Goal: Task Accomplishment & Management: Use online tool/utility

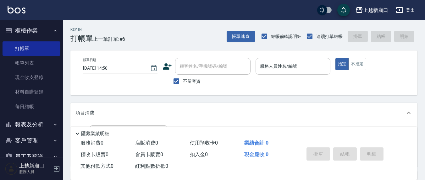
click at [289, 67] on div "服務人員姓名/編號 服務人員姓名/編號" at bounding box center [293, 66] width 74 height 17
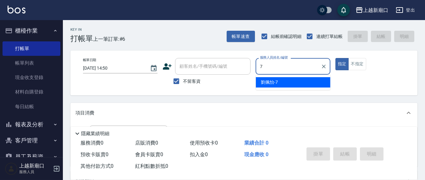
type input "7"
type button "true"
type input "[PERSON_NAME]7"
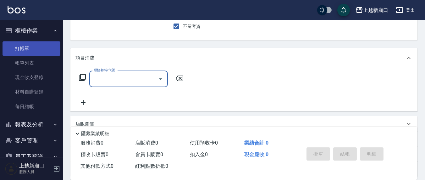
scroll to position [65, 0]
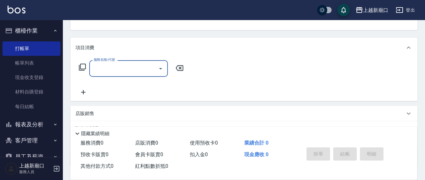
click at [104, 70] on input "服務名稱/代號" at bounding box center [123, 68] width 63 height 11
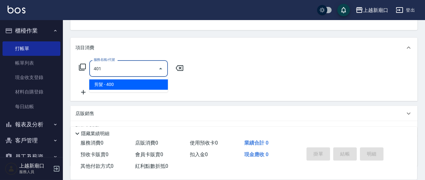
type input "剪髮(401)"
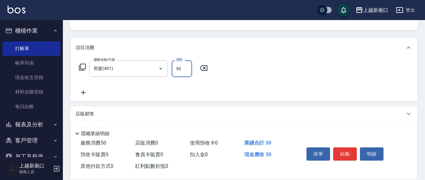
type input "50"
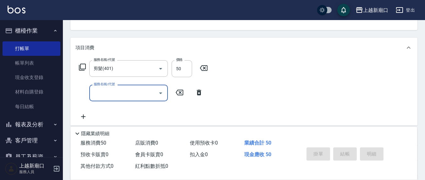
type input "13"
type input "[DATE] 17:53"
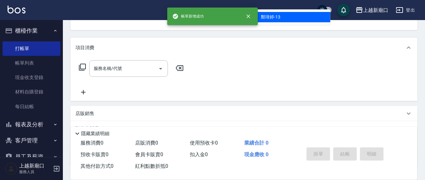
scroll to position [61, 0]
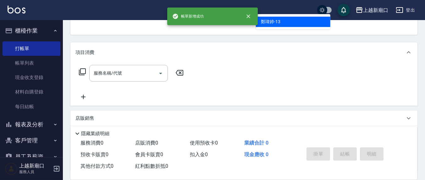
type input "鄭瑋婷-13"
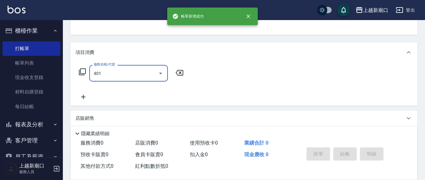
scroll to position [58, 0]
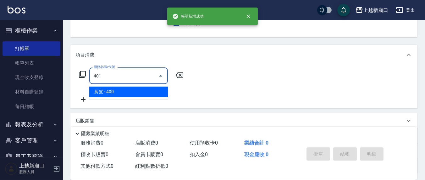
type input "剪髮(401)"
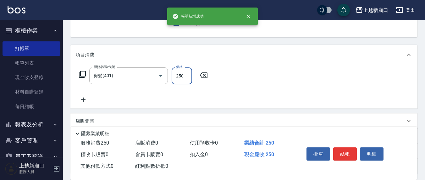
type input "250"
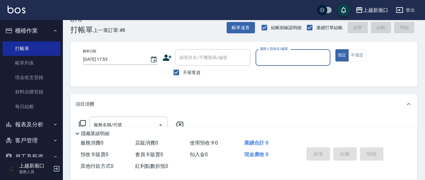
scroll to position [0, 0]
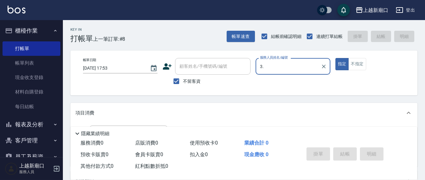
type input "3"
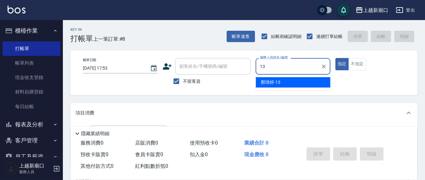
type input "鄭瑋婷-13"
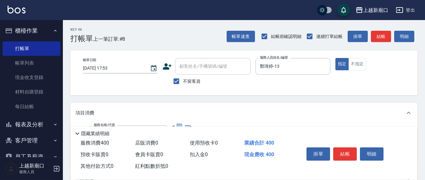
type input "剪髮(401)"
type input "250"
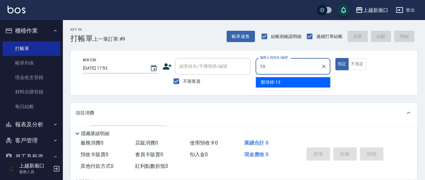
type input "鄭瑋婷-13"
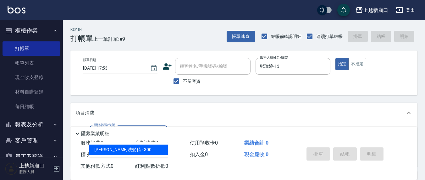
type input "[PERSON_NAME]洗髮精(210)"
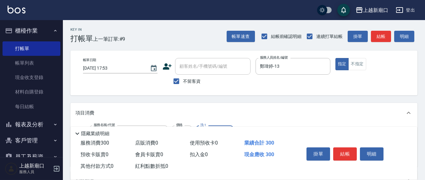
type input "游雅淇-3"
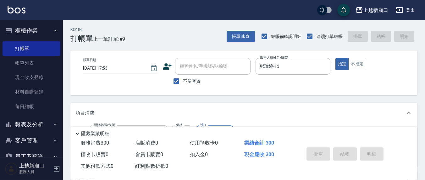
type input "[DATE] 17:54"
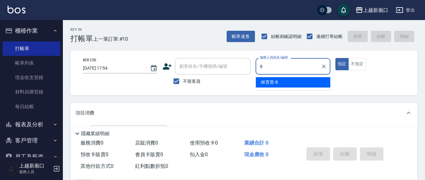
type input "[PERSON_NAME]-8"
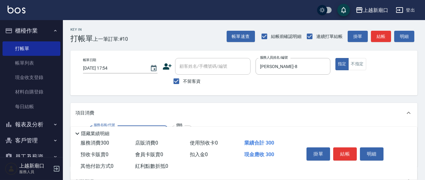
type input "[PERSON_NAME]洗髮精(210)"
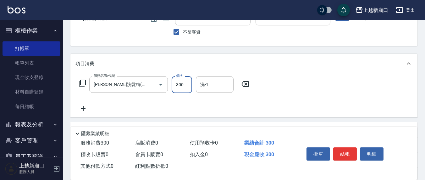
scroll to position [65, 0]
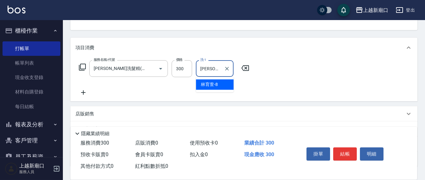
type input "[PERSON_NAME]-8"
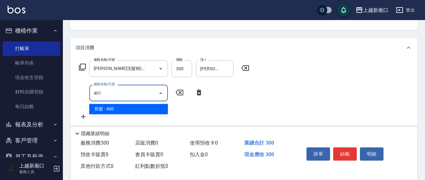
type input "剪髮(401)"
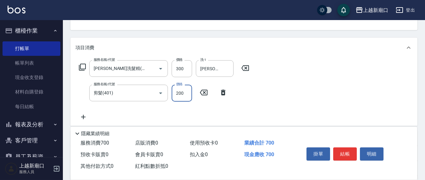
type input "200"
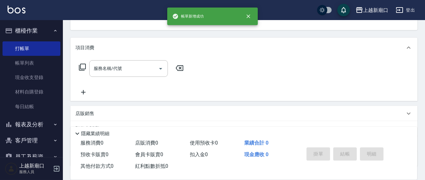
scroll to position [61, 0]
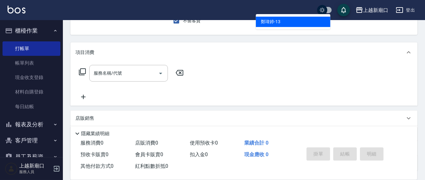
type input "鄭瑋婷-13"
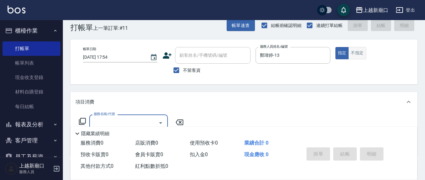
scroll to position [0, 0]
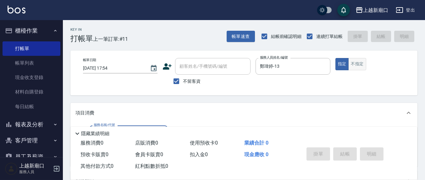
click at [356, 68] on button "不指定" at bounding box center [357, 64] width 18 height 12
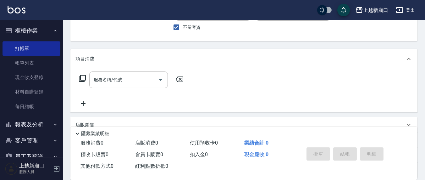
scroll to position [65, 0]
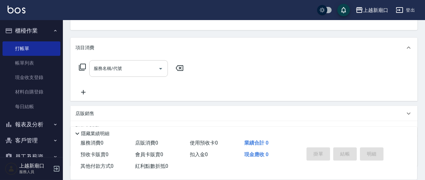
click at [118, 70] on div "服務名稱/代號 服務名稱/代號" at bounding box center [128, 68] width 79 height 17
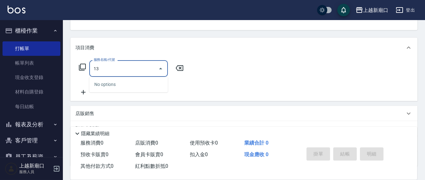
drag, startPoint x: 75, startPoint y: 69, endPoint x: 70, endPoint y: 68, distance: 4.9
click at [74, 69] on div "服務名稱/代號 13 服務名稱/代號" at bounding box center [243, 79] width 347 height 43
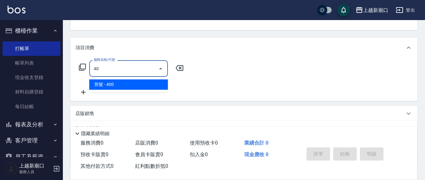
type input "4"
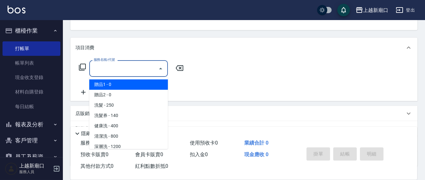
type input "0"
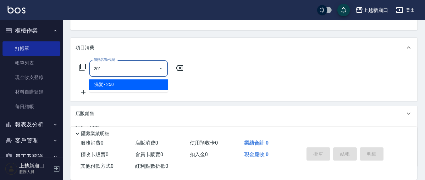
type input "洗髮(201)"
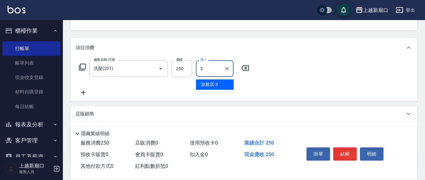
type input "游雅淇-3"
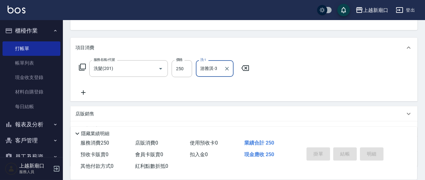
type input "[DATE] 17:55"
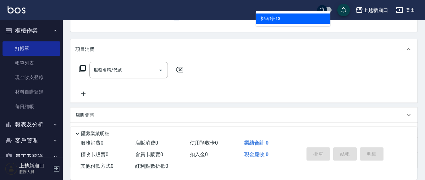
type input "鄭瑋婷-13"
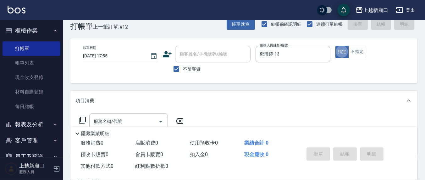
scroll to position [0, 0]
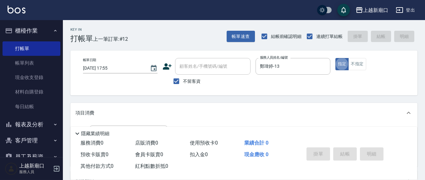
click at [194, 83] on span "不留客資" at bounding box center [192, 81] width 18 height 7
click at [183, 83] on input "不留客資" at bounding box center [176, 81] width 13 height 13
checkbox input "false"
click at [194, 71] on input "顧客姓名/手機號碼/編號" at bounding box center [208, 66] width 60 height 11
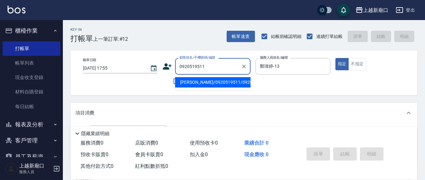
type input "[PERSON_NAME]/0920519511/0920519511"
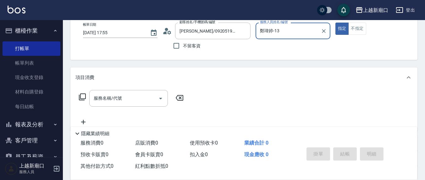
scroll to position [65, 0]
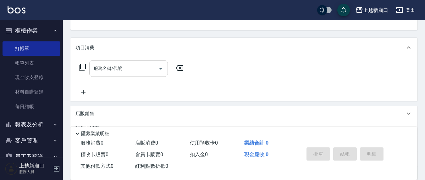
click at [125, 69] on input "服務名稱/代號" at bounding box center [123, 68] width 63 height 11
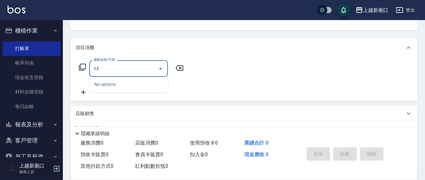
type input "1"
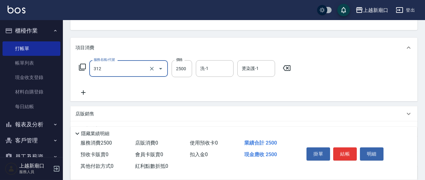
type input "有氧水離子燙2500(312)"
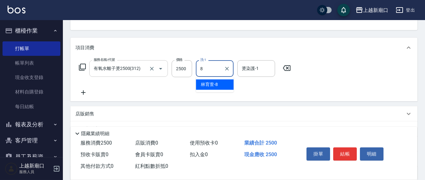
type input "[PERSON_NAME]-8"
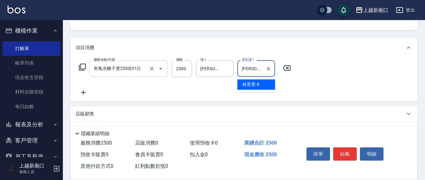
type input "[PERSON_NAME]-8"
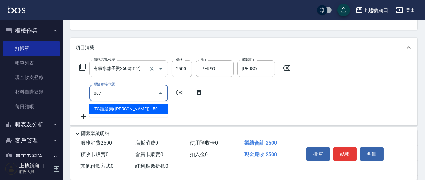
type input "807"
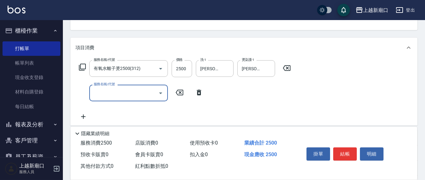
click at [112, 87] on label "服務名稱/代號" at bounding box center [104, 84] width 21 height 5
click at [112, 95] on input "服務名稱/代號" at bounding box center [123, 93] width 63 height 11
type input "大掃除護理800(711)"
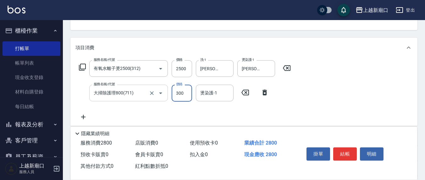
type input "300"
type input "[PERSON_NAME]-8"
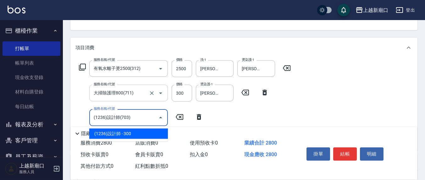
type input "(1236)設計師(703)"
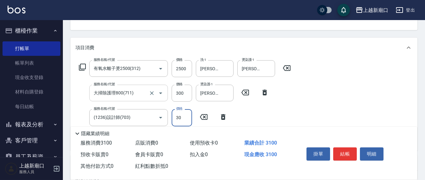
type input "300"
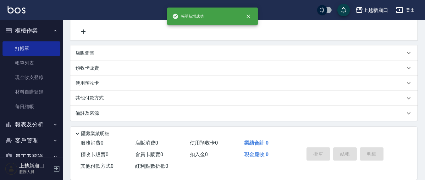
scroll to position [0, 0]
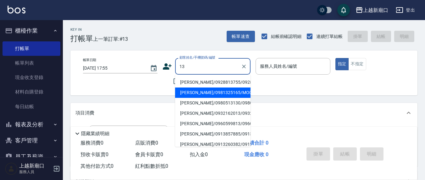
type input "13"
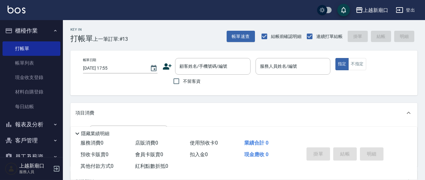
drag, startPoint x: 125, startPoint y: 92, endPoint x: 190, endPoint y: 88, distance: 65.9
click at [125, 93] on div "帳單日期 [DATE] 17:55 顧客姓名/手機號碼/編號 顧客姓名/手機號碼/編號 不留客資 服務人員姓名/編號 服務人員姓名/編號 指定 不指定" at bounding box center [243, 73] width 347 height 45
click at [193, 85] on label "不留客資" at bounding box center [185, 81] width 31 height 13
click at [183, 85] on input "不留客資" at bounding box center [176, 81] width 13 height 13
checkbox input "true"
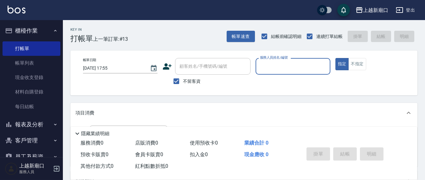
click at [271, 64] on input "服務人員姓名/編號" at bounding box center [292, 66] width 69 height 11
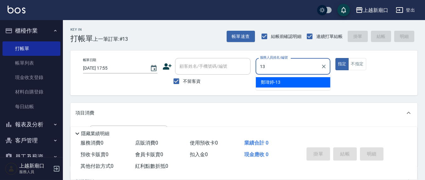
type input "鄭瑋婷-13"
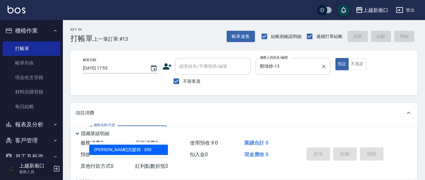
type input "[PERSON_NAME]洗髮精(210)"
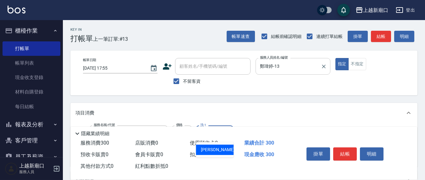
type input "鄭玉蔓-22"
type input "8"
type input "水樣結構式1200(713)"
type input "840"
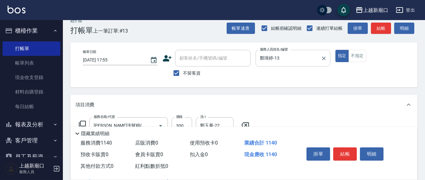
type input "22"
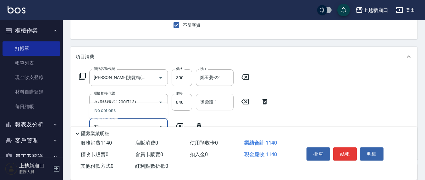
scroll to position [74, 0]
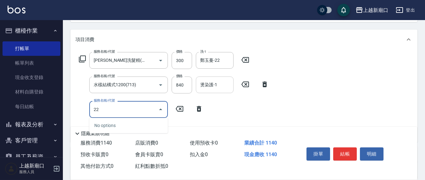
click at [218, 87] on input "燙染護-1" at bounding box center [215, 85] width 32 height 11
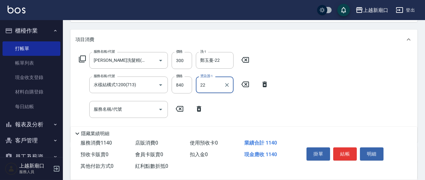
type input "鄭玉蔓-22"
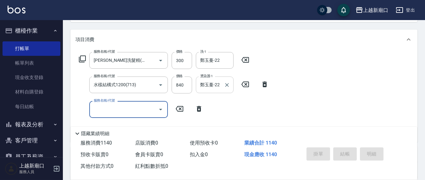
type input "[DATE] 17:56"
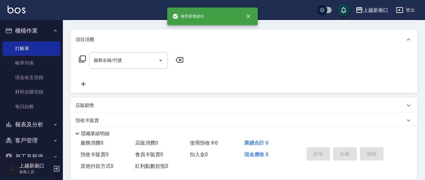
scroll to position [0, 0]
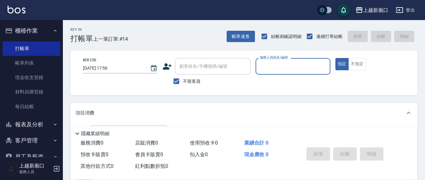
click at [265, 61] on input "服務人員姓名/編號" at bounding box center [292, 66] width 69 height 11
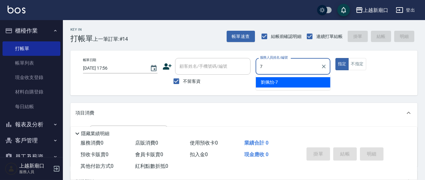
type input "[PERSON_NAME]7"
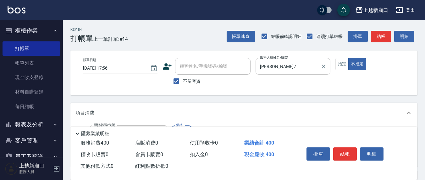
type input "剪髮(401)"
type input "150"
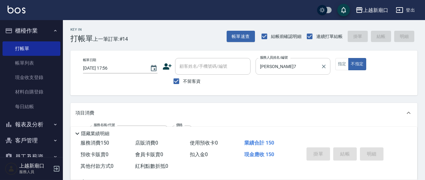
type input "[DATE] 18:28"
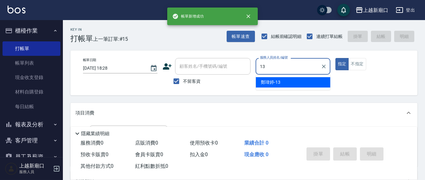
type input "鄭瑋婷-13"
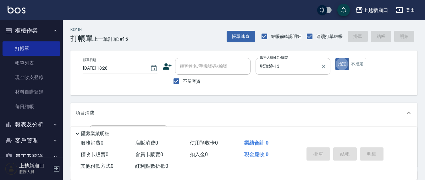
type input "[PERSON_NAME]洗髮精(210)"
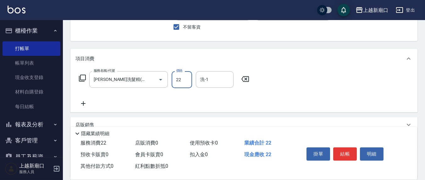
scroll to position [65, 0]
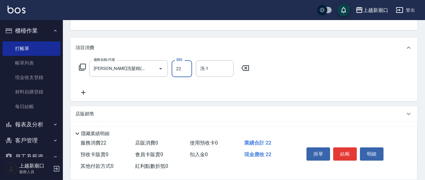
drag, startPoint x: 184, startPoint y: 67, endPoint x: 174, endPoint y: 68, distance: 9.6
click at [175, 68] on input "22" at bounding box center [182, 68] width 20 height 17
type input "300"
type input "鄭玉蔓-22"
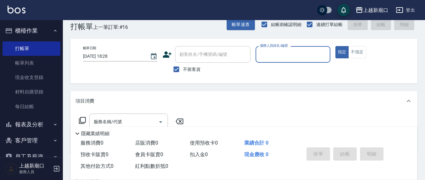
scroll to position [0, 0]
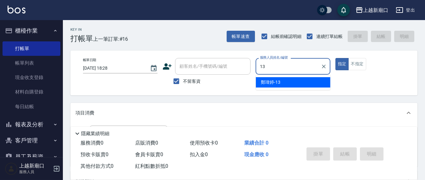
type input "鄭瑋婷-13"
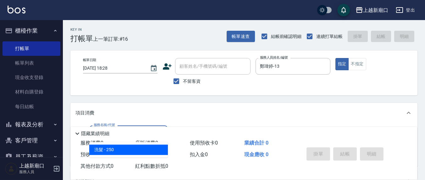
type input "洗髮(201)"
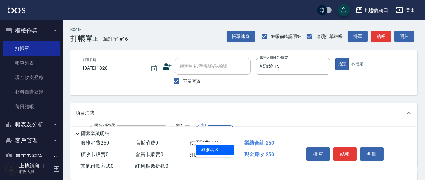
type input "游雅淇-3"
type input "6"
type input "自備護髮(701)"
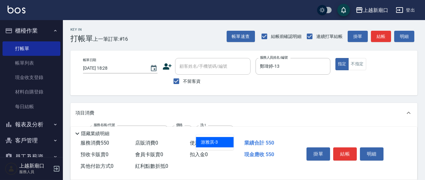
type input "游雅淇-3"
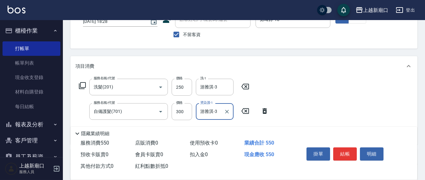
scroll to position [65, 0]
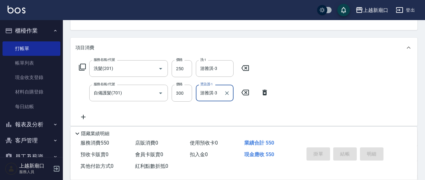
type input "[DATE] 18:30"
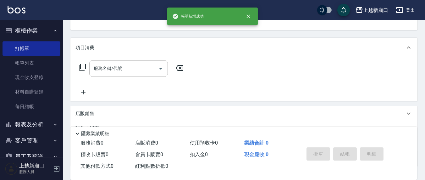
scroll to position [61, 0]
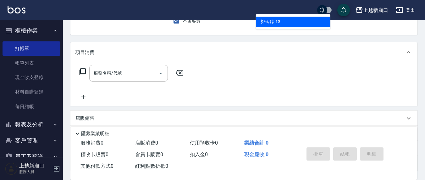
type input "鄭瑋婷-13"
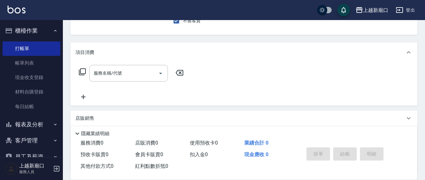
scroll to position [58, 0]
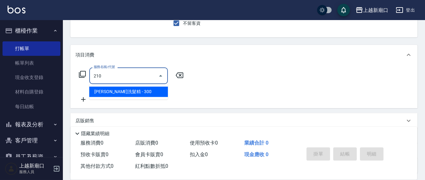
type input "[PERSON_NAME]洗髮精(210)"
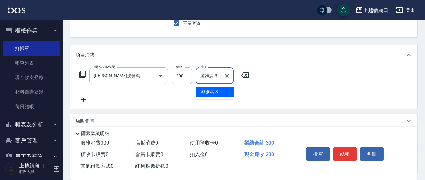
type input "游雅淇-3"
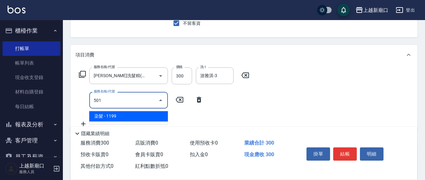
type input "染髮(501)"
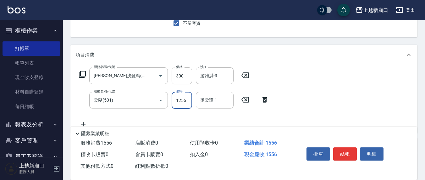
drag, startPoint x: 222, startPoint y: 110, endPoint x: 255, endPoint y: 109, distance: 33.6
click at [266, 114] on div "服務名稱/代號 [PERSON_NAME]洗髮精(210) 服務名稱/代號 價格 300 價格 洗-1 [PERSON_NAME]-3 洗-1 服務名稱/代號…" at bounding box center [173, 98] width 197 height 61
type input "1500"
type input "鄭瑋婷-13"
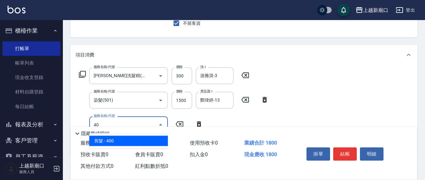
type input "4"
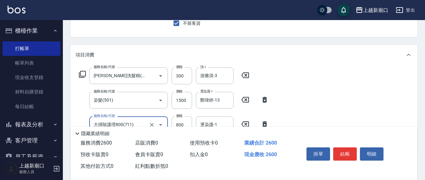
type input "大掃除護理800(711)"
type input "300"
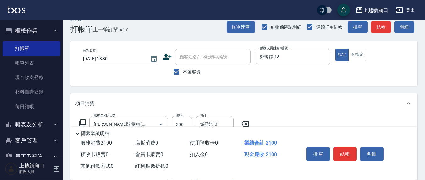
scroll to position [0, 0]
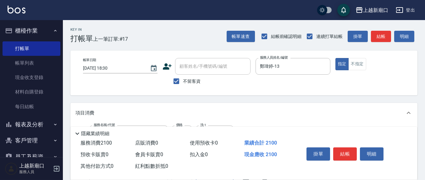
type input "游雅淇-3"
click at [190, 80] on span "不留客資" at bounding box center [192, 81] width 18 height 7
click at [183, 80] on input "不留客資" at bounding box center [176, 81] width 13 height 13
checkbox input "false"
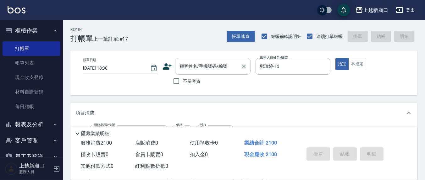
click at [201, 68] on div "顧客姓名/手機號碼/編號 顧客姓名/手機號碼/編號" at bounding box center [212, 66] width 75 height 17
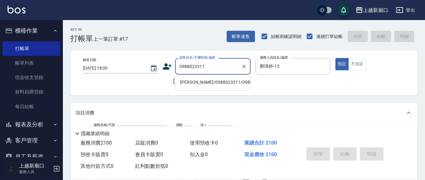
type input "[PERSON_NAME]/0988023311/0988023311"
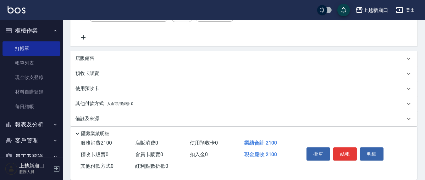
scroll to position [175, 0]
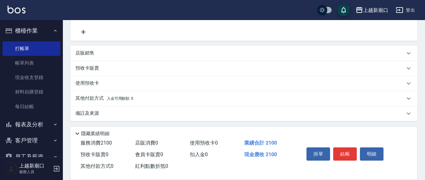
click at [129, 48] on div "店販銷售" at bounding box center [243, 53] width 347 height 15
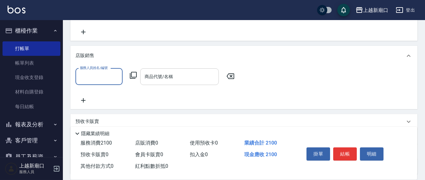
scroll to position [0, 0]
type input "鄭瑋婷-13"
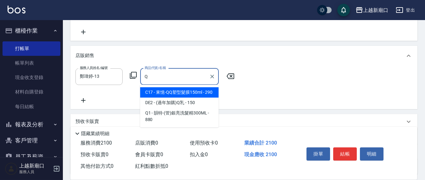
click at [184, 92] on span "C17 - 東憶-QQ塑型髮膜150ml - 290" at bounding box center [179, 92] width 79 height 10
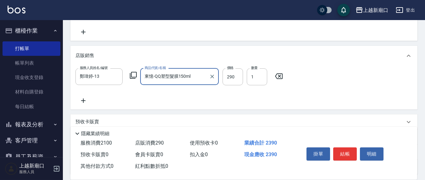
type input "東憶-QQ塑型髮膜150ml"
click at [272, 96] on div "服務人員姓名/編號 [PERSON_NAME]-13 服務人員姓名/編號 商品代號/名稱 東憶-QQ塑型髮膜150ml 商品代號/名稱 價格 290 價格 數…" at bounding box center [243, 87] width 337 height 36
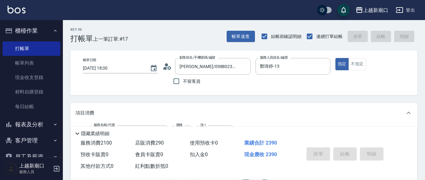
type input "[DATE] 18:31"
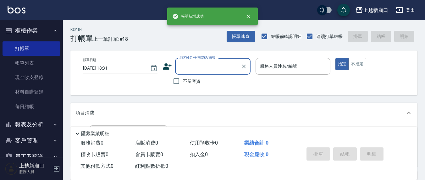
type input "5"
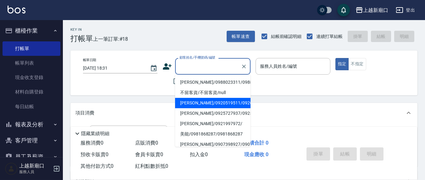
click at [156, 83] on div "帳單日期 [DATE] 18:31 顧客姓名/手機號碼/編號 顧客姓名/手機號碼/編號 不留客資 服務人員姓名/編號 服務人員姓名/編號 指定 不指定" at bounding box center [244, 73] width 332 height 30
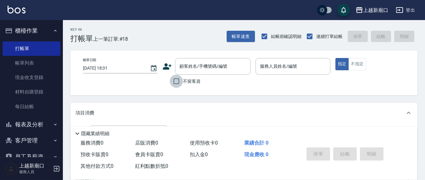
click at [175, 81] on input "不留客資" at bounding box center [176, 81] width 13 height 13
checkbox input "true"
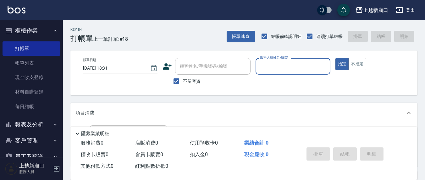
click at [262, 66] on input "服務人員姓名/編號" at bounding box center [292, 66] width 69 height 11
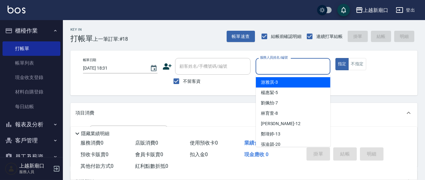
type input "8"
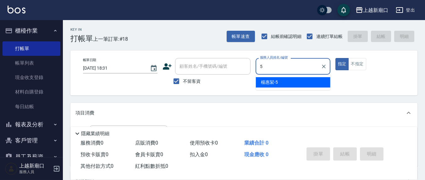
type input "[PERSON_NAME]5"
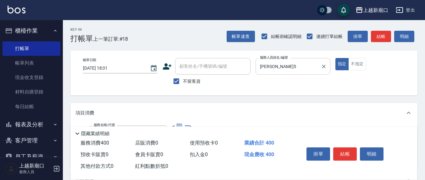
type input "剪髮(401)"
type input "200"
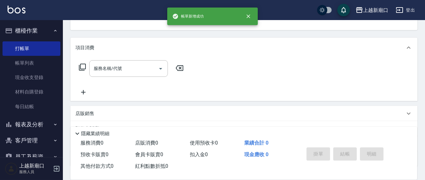
scroll to position [61, 0]
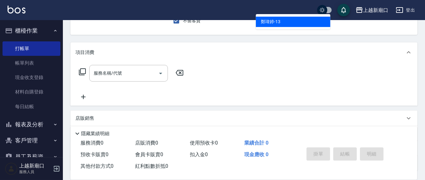
type input "鄭瑋婷-13"
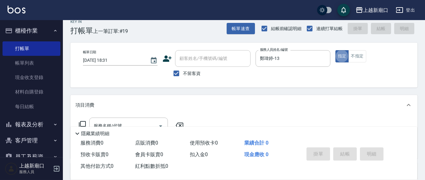
scroll to position [0, 0]
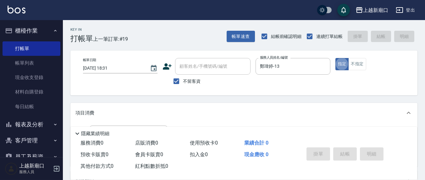
click at [183, 80] on span "不留客資" at bounding box center [192, 81] width 18 height 7
click at [183, 80] on input "不留客資" at bounding box center [176, 81] width 13 height 13
checkbox input "false"
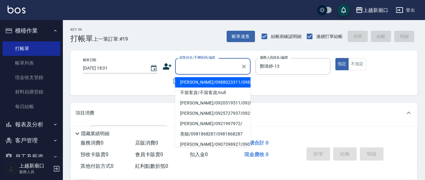
click at [190, 66] on input "顧客姓名/手機號碼/編號" at bounding box center [208, 66] width 60 height 11
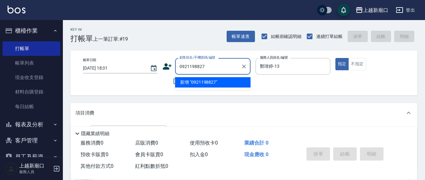
click at [206, 81] on li "新增 "0921198827"" at bounding box center [212, 82] width 75 height 10
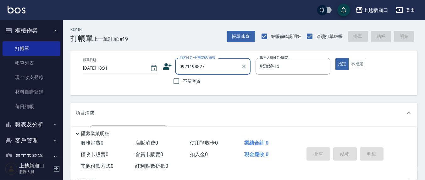
click at [180, 69] on input "0921198827" at bounding box center [208, 66] width 60 height 11
drag, startPoint x: 184, startPoint y: 68, endPoint x: 187, endPoint y: 67, distance: 3.5
click at [189, 68] on input "0921198827" at bounding box center [208, 66] width 60 height 11
click at [195, 79] on li "[PERSON_NAME]/0972198827/0972198827" at bounding box center [212, 82] width 75 height 10
type input "[PERSON_NAME]/0972198827/0972198827"
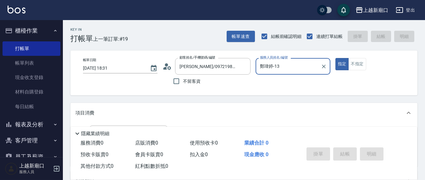
scroll to position [65, 0]
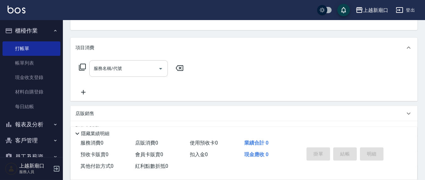
click at [112, 62] on div "服務名稱/代號" at bounding box center [128, 68] width 79 height 17
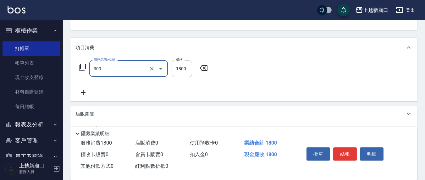
type input "活性碳離子燙1800(309)"
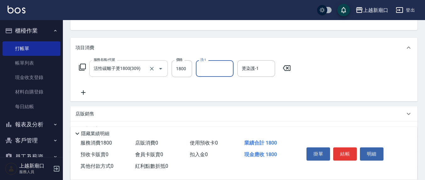
type input "5"
type input "9"
type input "8"
type input "[PERSON_NAME]-8"
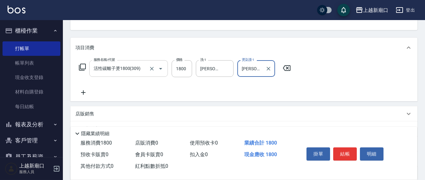
type input "[PERSON_NAME]-8"
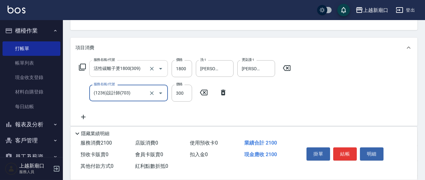
type input "(1236)設計師(703)"
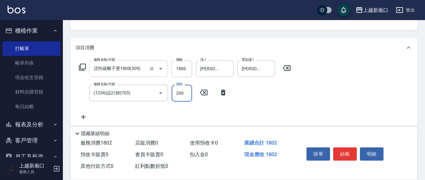
type input "200"
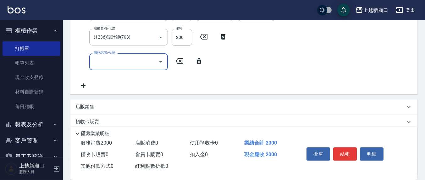
scroll to position [131, 0]
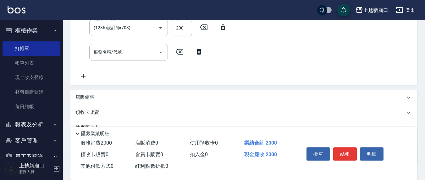
click at [119, 98] on div "店販銷售" at bounding box center [239, 97] width 329 height 7
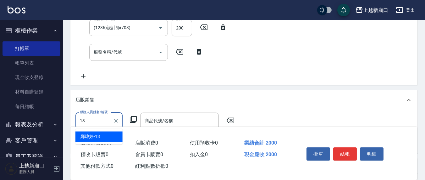
type input "鄭瑋婷-13"
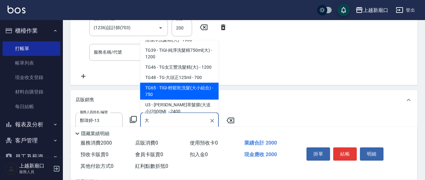
scroll to position [120, 0]
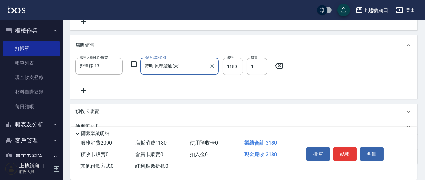
scroll to position [196, 0]
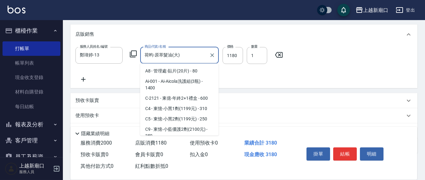
drag, startPoint x: 172, startPoint y: 52, endPoint x: 152, endPoint y: 52, distance: 19.8
click at [152, 52] on input "荷昀-原萃髮油(大)" at bounding box center [174, 55] width 63 height 11
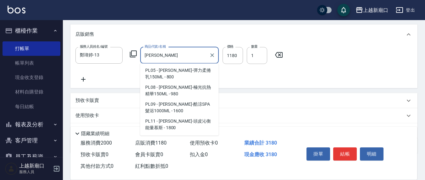
scroll to position [0, 0]
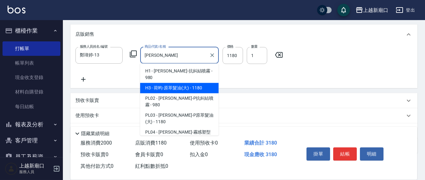
type input "荷"
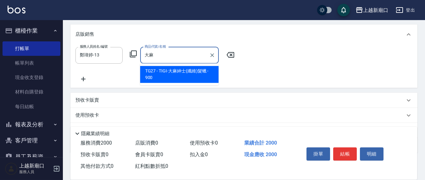
type input "TIGI-大麻紳士(纖維)髮蠟"
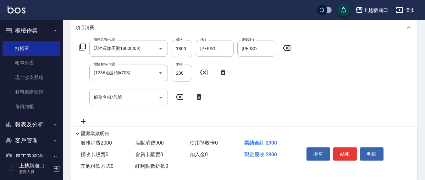
scroll to position [32, 0]
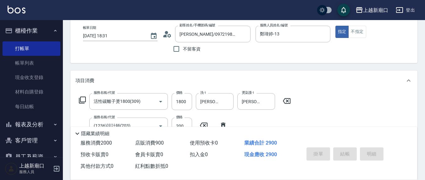
type input "[DATE] 18:33"
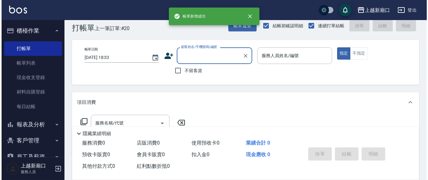
scroll to position [0, 0]
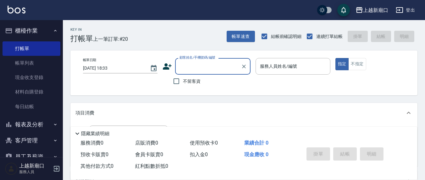
click at [165, 68] on icon at bounding box center [167, 66] width 9 height 6
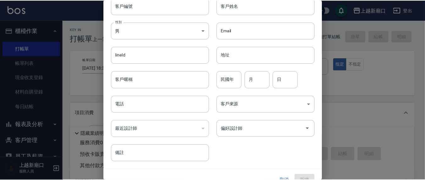
scroll to position [37, 0]
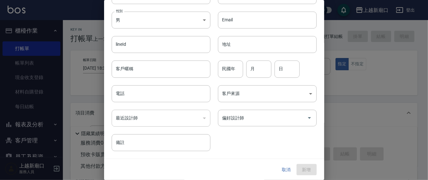
click at [284, 168] on button "取消" at bounding box center [286, 170] width 20 height 12
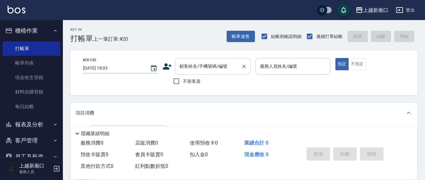
click at [203, 69] on input "顧客姓名/手機號碼/編號" at bounding box center [208, 66] width 60 height 11
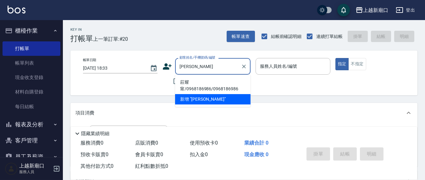
click at [198, 86] on li "莊耀甯/0968186986/0968186986" at bounding box center [212, 85] width 75 height 17
type input "莊耀甯/0968186986/0968186986"
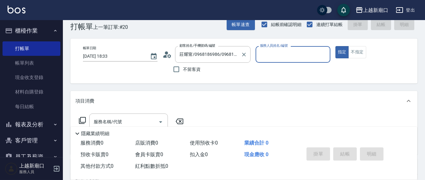
scroll to position [0, 0]
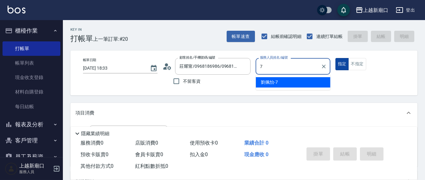
type input "[PERSON_NAME]7"
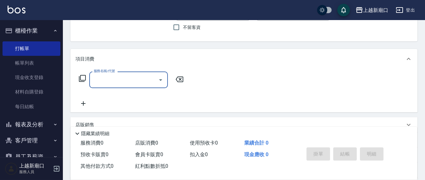
scroll to position [65, 0]
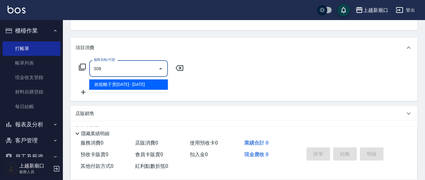
type input "效能離子燙1500(308)"
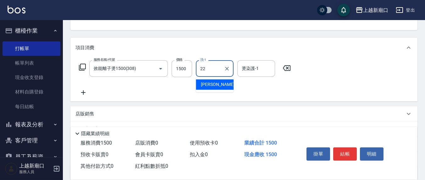
type input "鄭玉蔓-22"
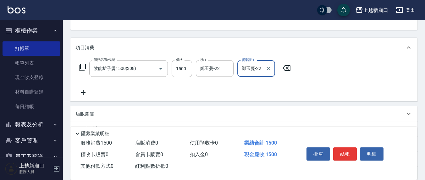
type input "鄭玉蔓-22"
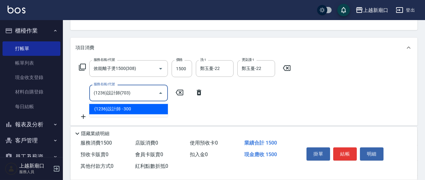
type input "(1236)設計師(703)"
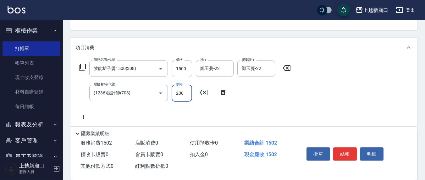
type input "200"
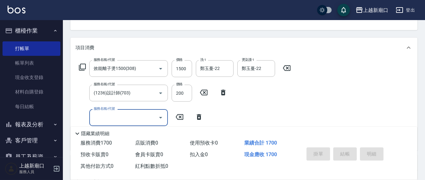
type input "[DATE] 18:38"
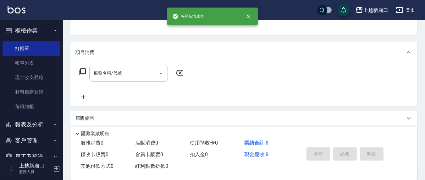
scroll to position [0, 0]
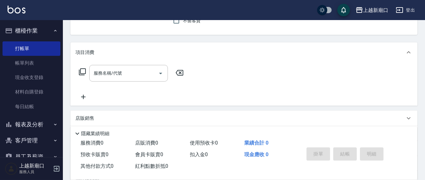
type input "5"
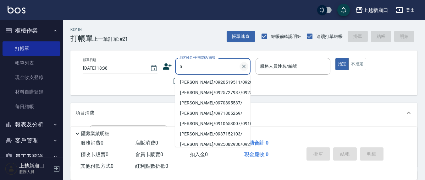
click at [241, 66] on icon "Clear" at bounding box center [244, 66] width 6 height 6
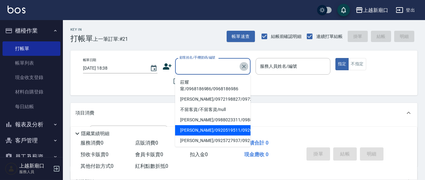
click at [244, 67] on icon "Clear" at bounding box center [244, 67] width 4 height 4
click at [246, 67] on div "顧客姓名/手機號碼/編號" at bounding box center [212, 66] width 75 height 17
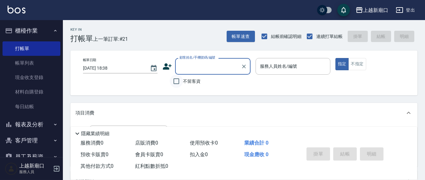
click at [175, 87] on input "不留客資" at bounding box center [176, 81] width 13 height 13
checkbox input "true"
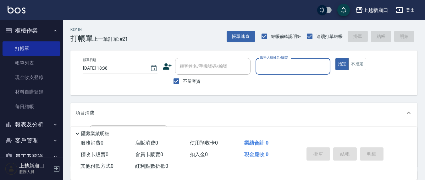
click at [289, 64] on input "服務人員姓名/編號" at bounding box center [292, 66] width 69 height 11
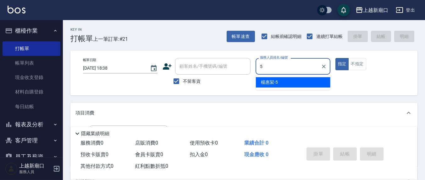
type input "[PERSON_NAME]5"
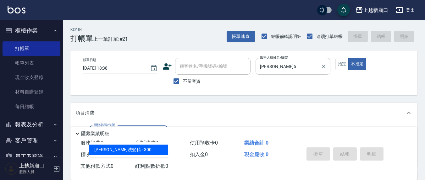
type input "[PERSON_NAME]洗髮精(210)"
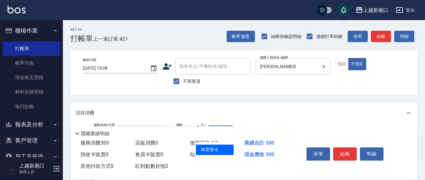
type input "[PERSON_NAME]-8"
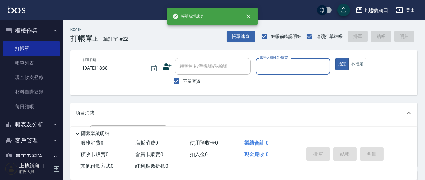
type input "6"
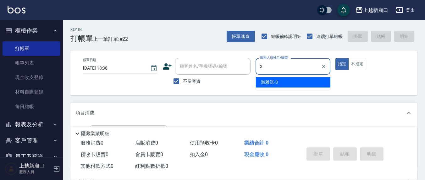
type input "游雅淇-3"
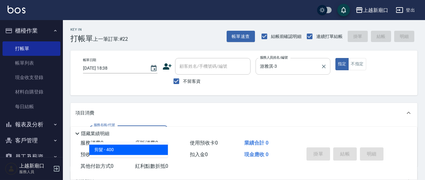
type input "剪髮(401)"
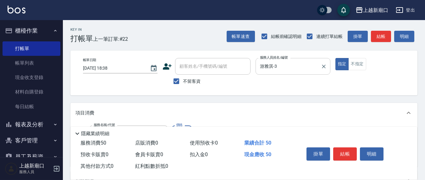
type input "50"
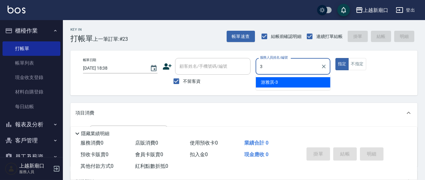
type input "游雅淇-3"
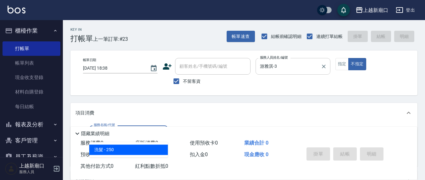
type input "洗髮(201)"
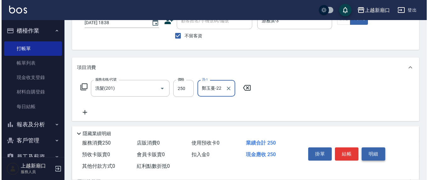
scroll to position [65, 0]
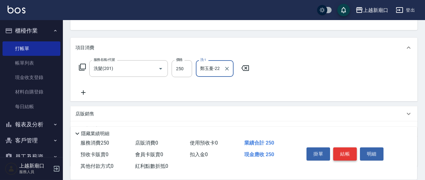
type input "鄭玉蔓-22"
click at [345, 152] on button "結帳" at bounding box center [345, 154] width 24 height 13
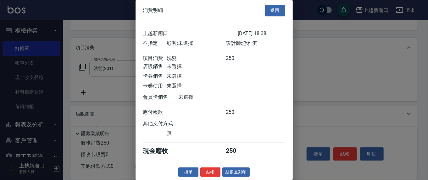
scroll to position [7, 0]
click at [211, 171] on button "結帳" at bounding box center [210, 173] width 20 height 10
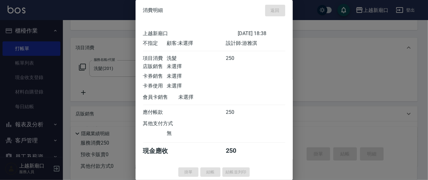
type input "[DATE] 18:53"
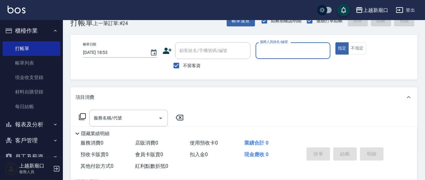
scroll to position [0, 0]
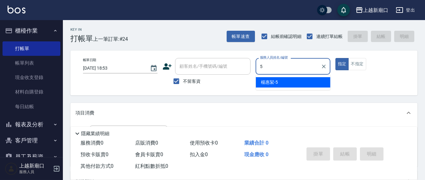
type input "[PERSON_NAME]5"
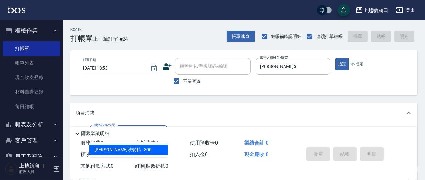
type input "[PERSON_NAME]洗髮精(210)"
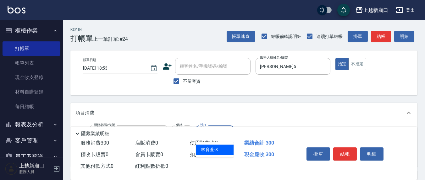
type input "[PERSON_NAME]-8"
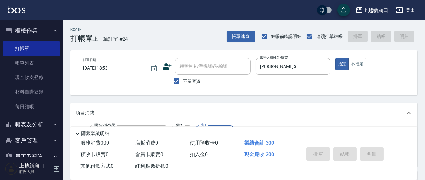
type input "[DATE] 19:10"
